Goal: Complete application form: Complete application form

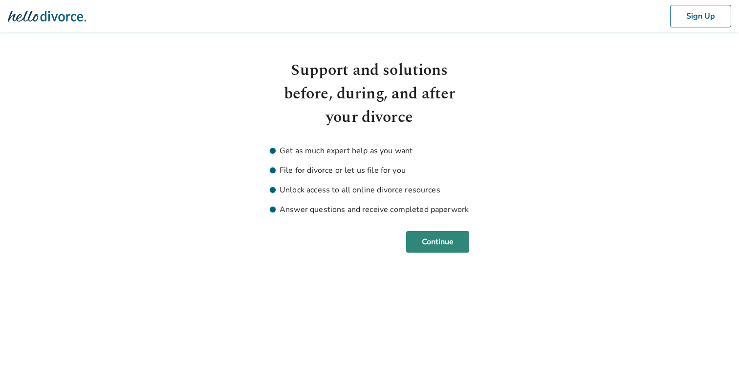
click at [443, 248] on button "Continue" at bounding box center [437, 242] width 63 height 22
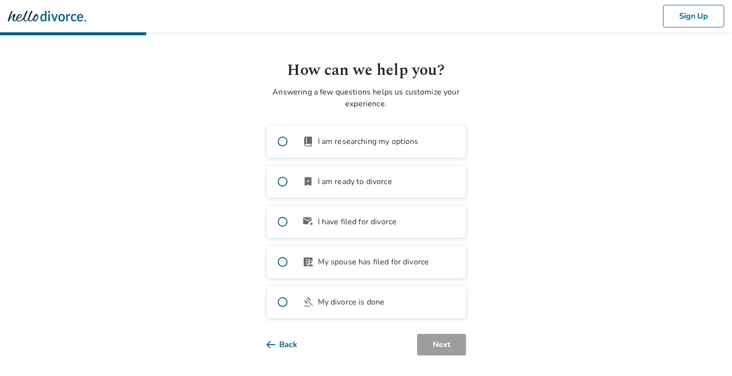
click at [376, 306] on span "My divorce is done" at bounding box center [351, 302] width 67 height 12
click at [56, 16] on img at bounding box center [47, 16] width 78 height 20
click at [276, 338] on button "Back" at bounding box center [290, 345] width 46 height 22
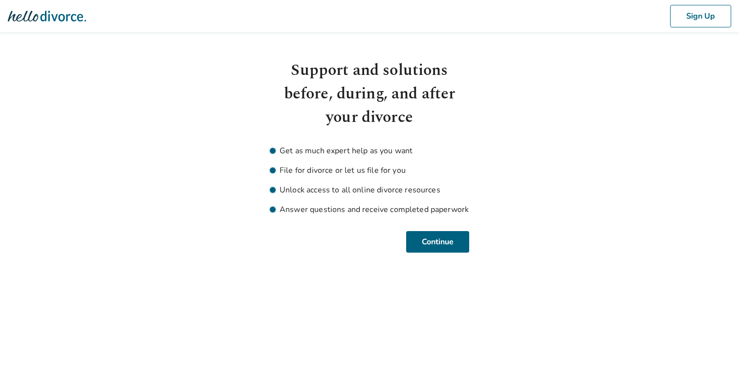
click at [55, 22] on img at bounding box center [47, 16] width 78 height 20
